Goal: Information Seeking & Learning: Find specific fact

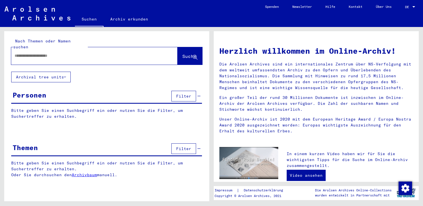
click at [63, 53] on input "text" at bounding box center [88, 56] width 146 height 6
type input "******"
click at [182, 53] on span "Suche" at bounding box center [189, 56] width 14 height 6
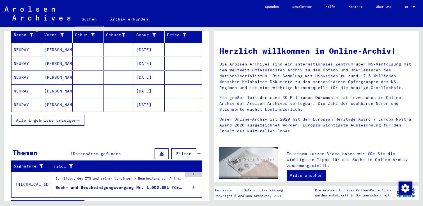
scroll to position [82, 0]
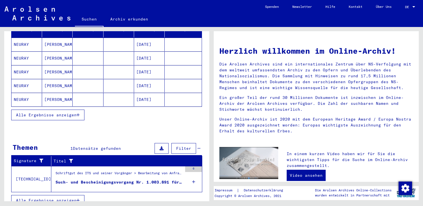
click at [56, 112] on span "Alle Ergebnisse anzeigen" at bounding box center [46, 114] width 61 height 5
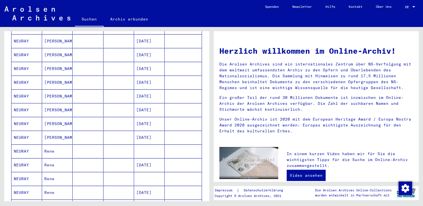
scroll to position [127, 0]
click at [44, 158] on mat-cell "Rene" at bounding box center [57, 164] width 31 height 13
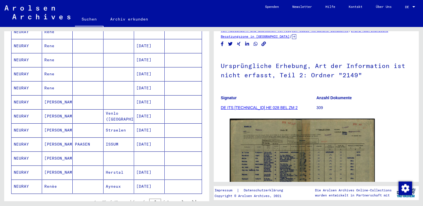
scroll to position [285, 0]
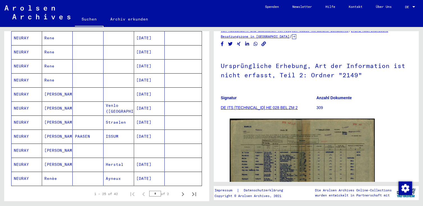
click at [47, 157] on mat-cell "[PERSON_NAME]" at bounding box center [57, 164] width 31 height 14
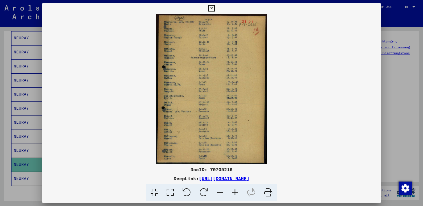
click at [211, 8] on icon at bounding box center [211, 8] width 6 height 7
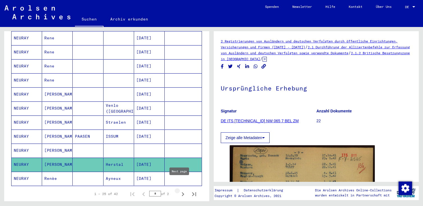
click at [179, 190] on icon "Next page" at bounding box center [183, 194] width 8 height 8
type input "*"
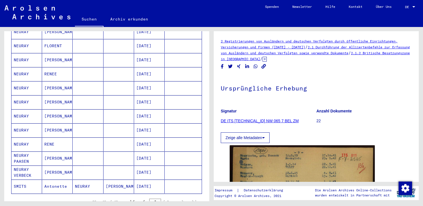
scroll to position [171, 0]
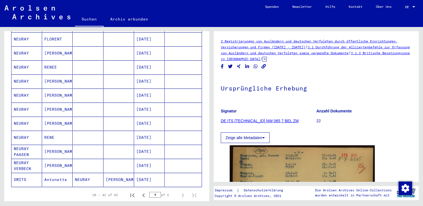
click at [46, 131] on mat-cell "RENE" at bounding box center [57, 137] width 31 height 14
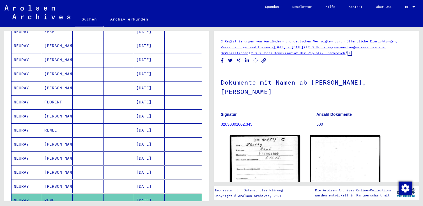
scroll to position [82, 0]
